Goal: Navigation & Orientation: Find specific page/section

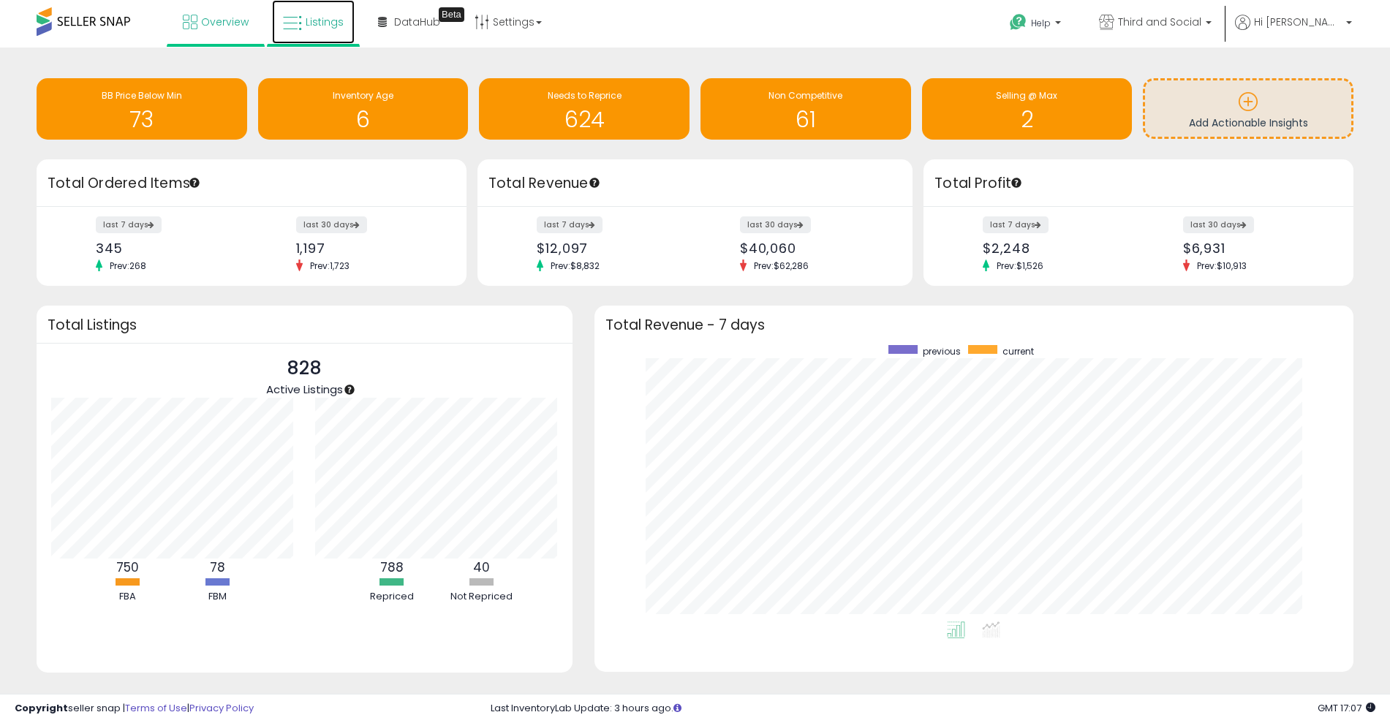
click at [322, 18] on span "Listings" at bounding box center [325, 22] width 38 height 15
